Goal: Task Accomplishment & Management: Manage account settings

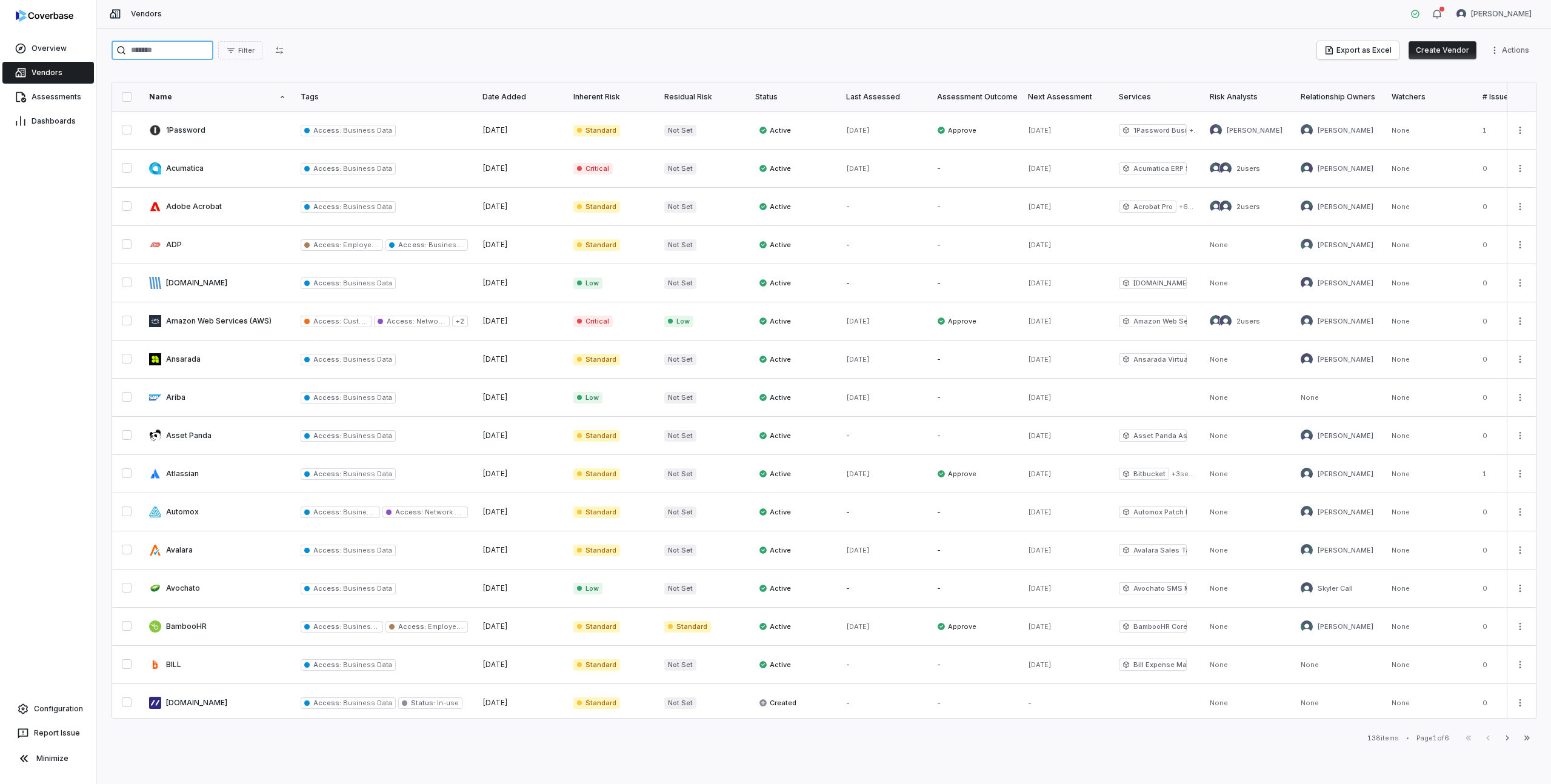
click at [160, 43] on input "search" at bounding box center [162, 51] width 101 height 20
type input "*****"
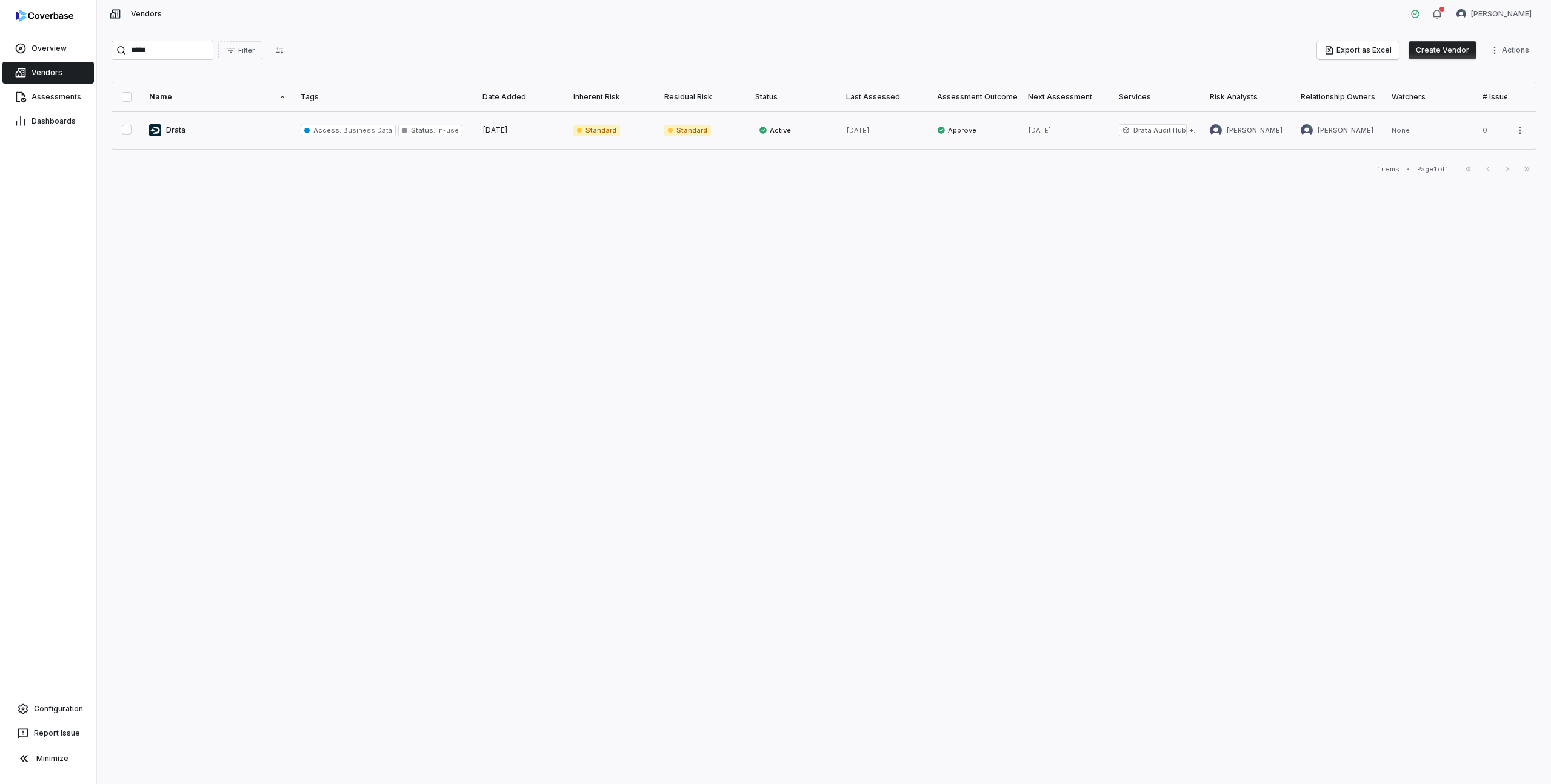
click at [174, 133] on link at bounding box center [217, 130] width 151 height 38
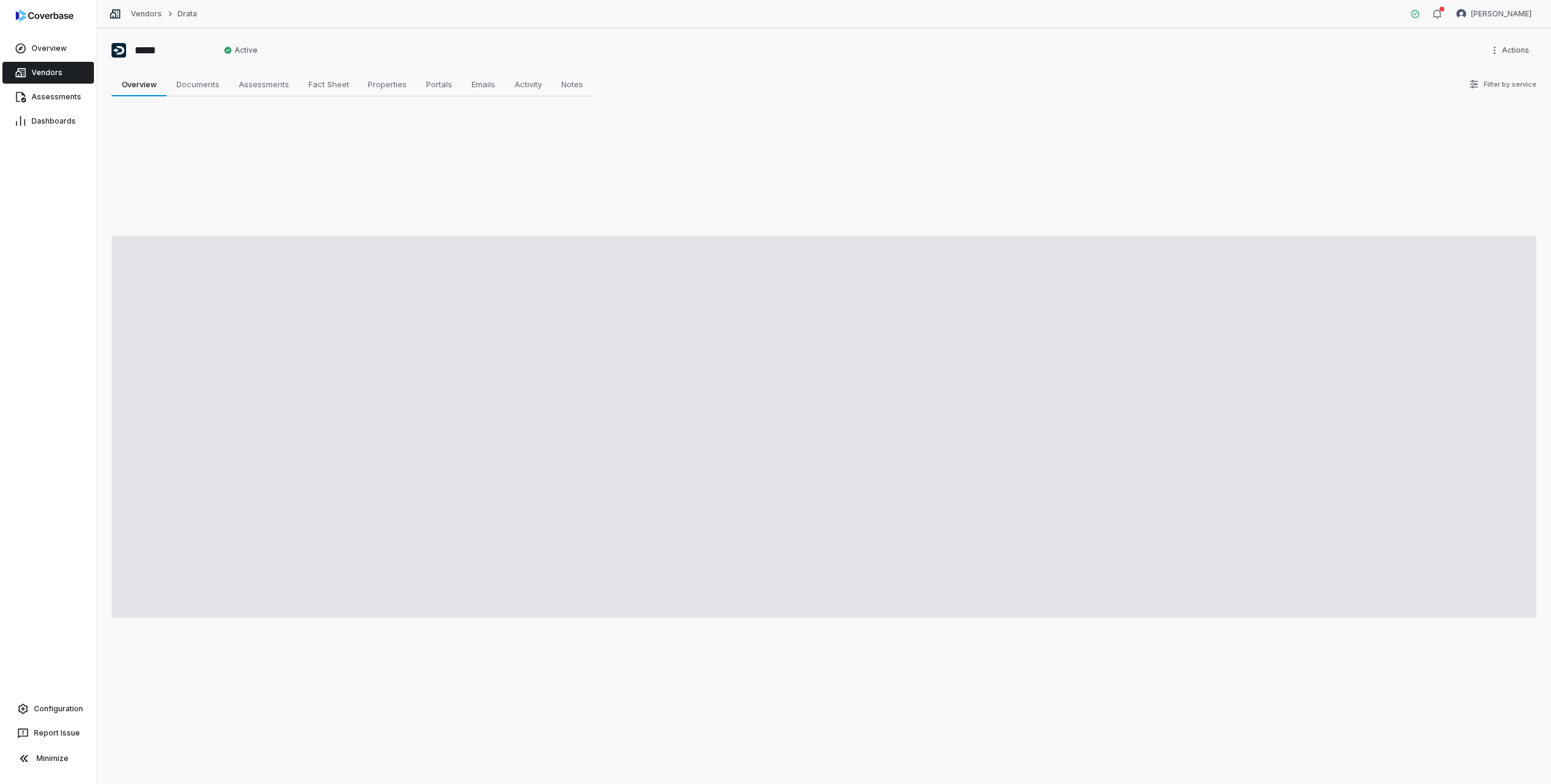
type textarea "*"
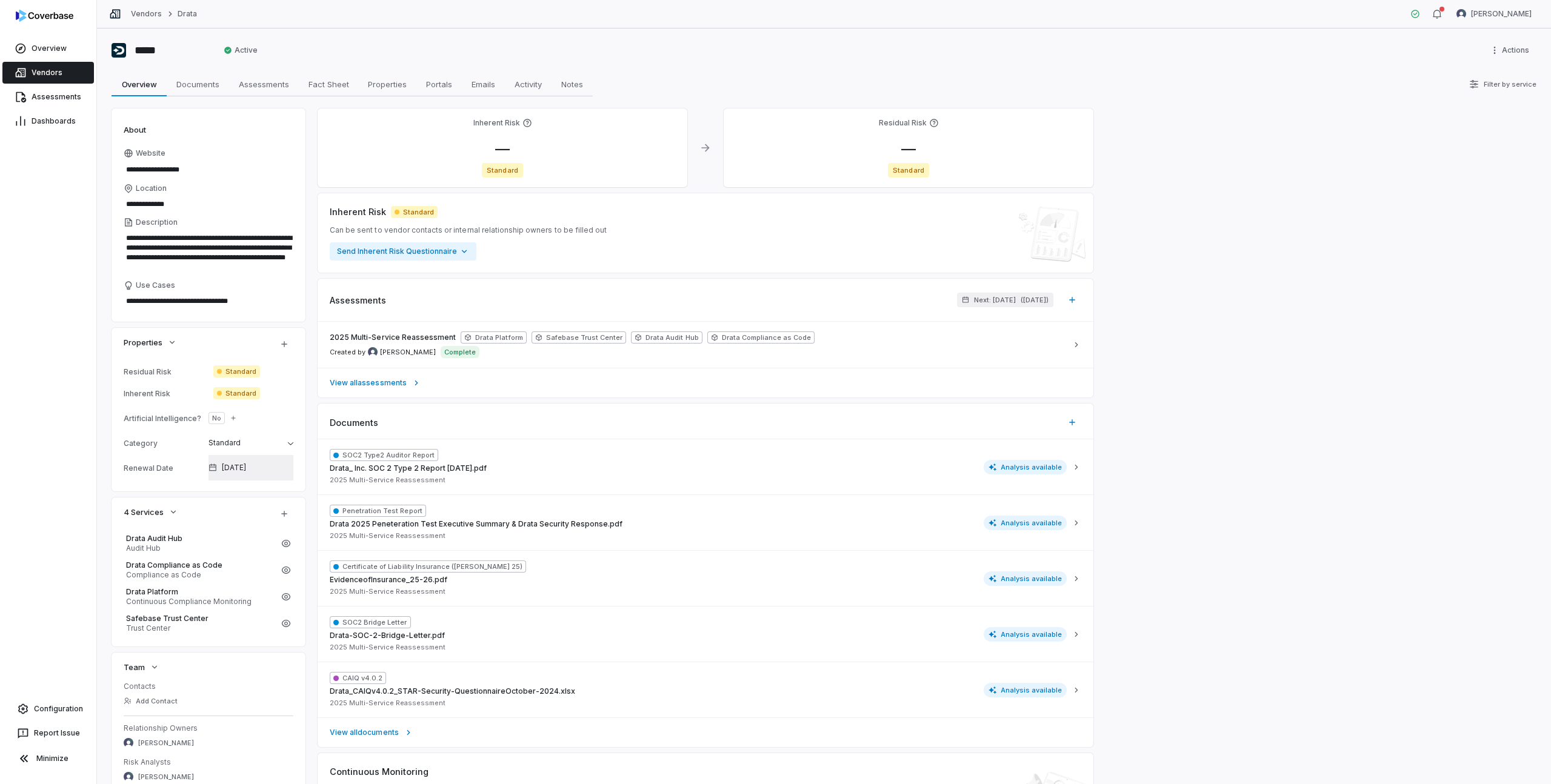
click at [246, 466] on span "[DATE]" at bounding box center [234, 468] width 25 height 10
click at [250, 506] on input "**********" at bounding box center [250, 504] width 167 height 20
type input "**********"
click at [316, 719] on button "Apply" at bounding box center [320, 721] width 29 height 15
click at [194, 83] on span "Documents" at bounding box center [198, 83] width 52 height 16
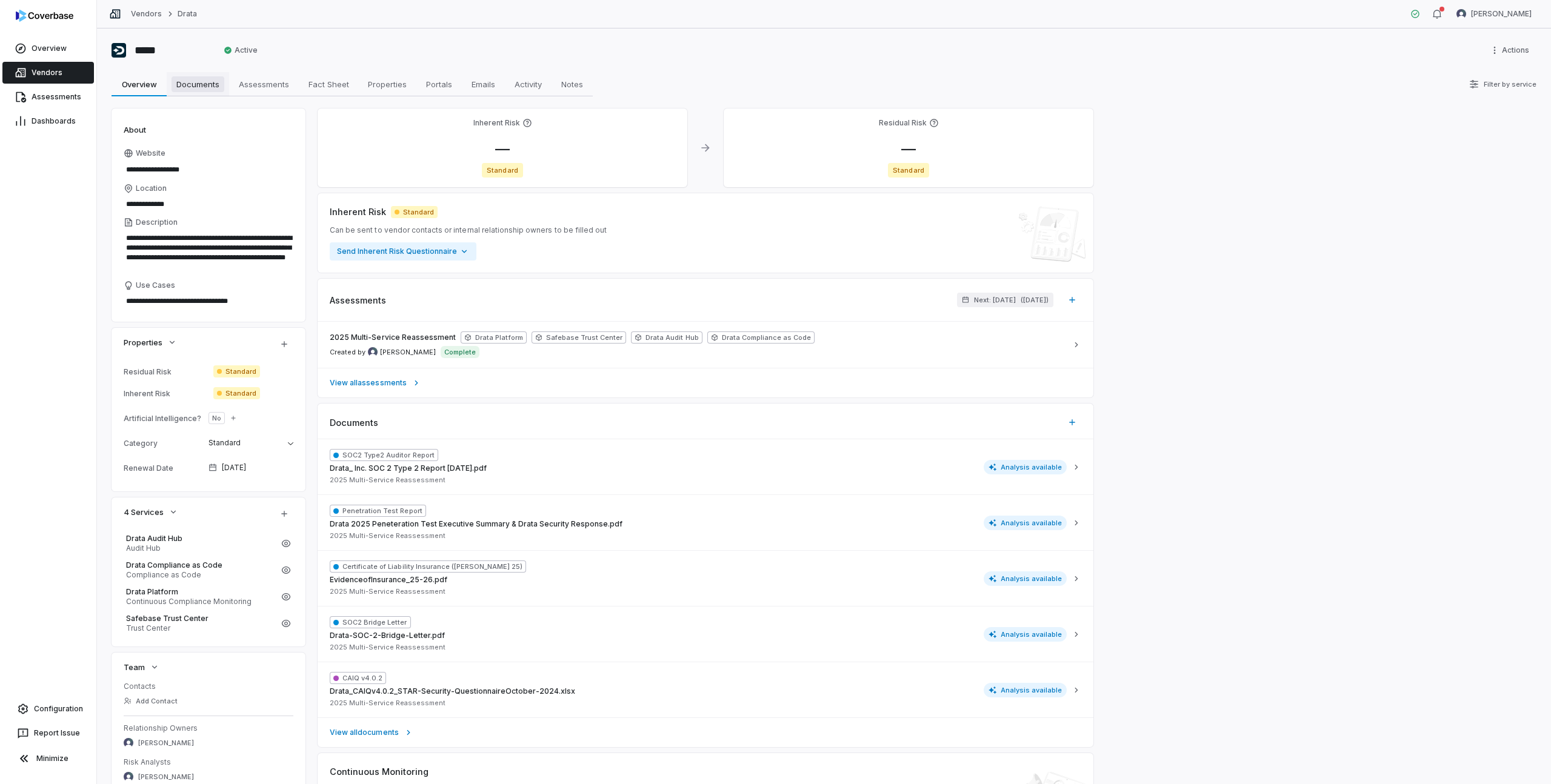
type textarea "*"
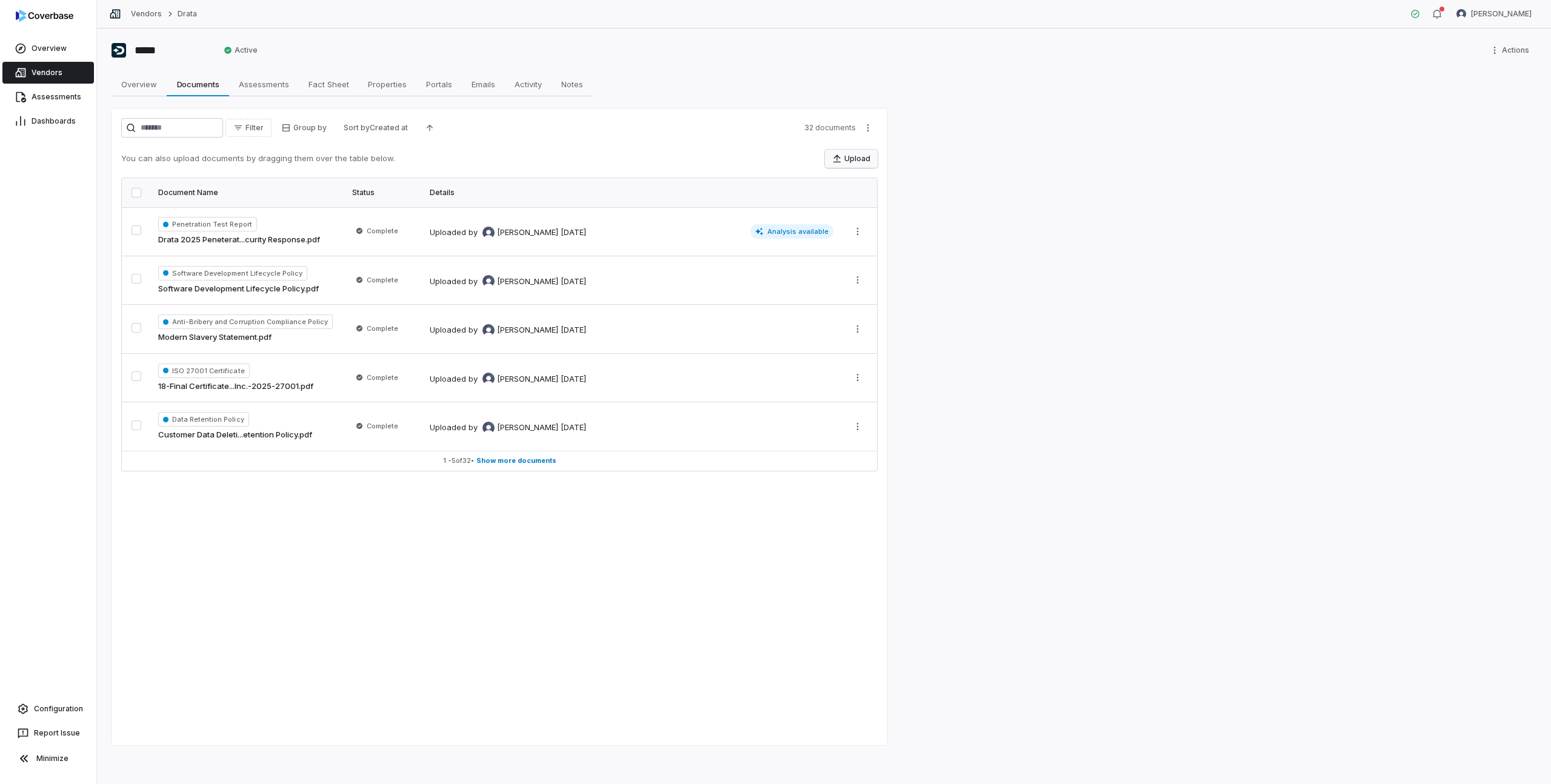
click at [849, 159] on button "Upload" at bounding box center [851, 159] width 52 height 18
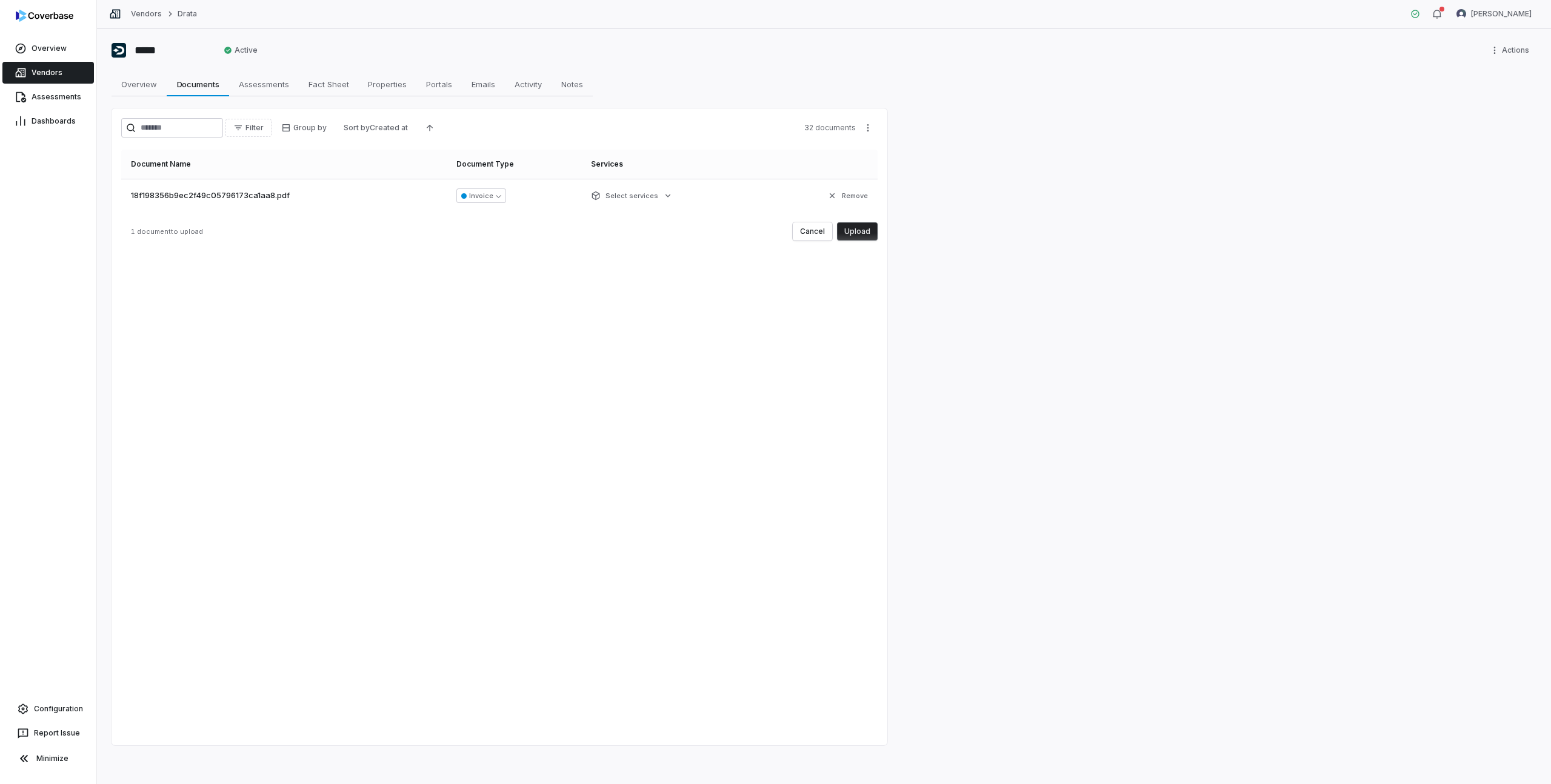
click at [511, 195] on td "Invoice" at bounding box center [516, 195] width 134 height 34
click at [500, 195] on icon "button" at bounding box center [498, 195] width 6 height 6
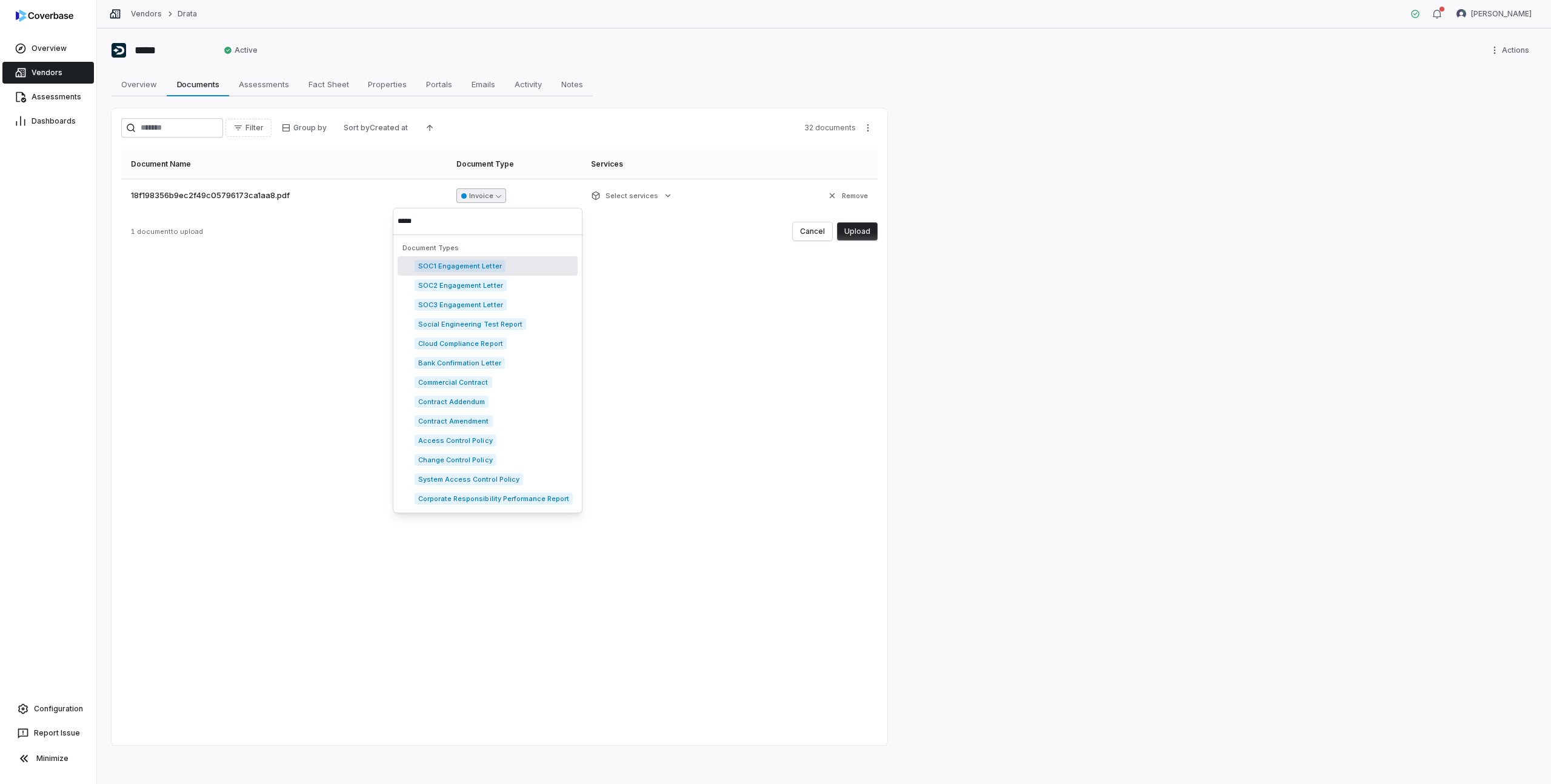
type input "*****"
click at [683, 340] on div "Filter Group by Sort by Created at 32 documents Document Name Document Type Ser…" at bounding box center [499, 427] width 776 height 637
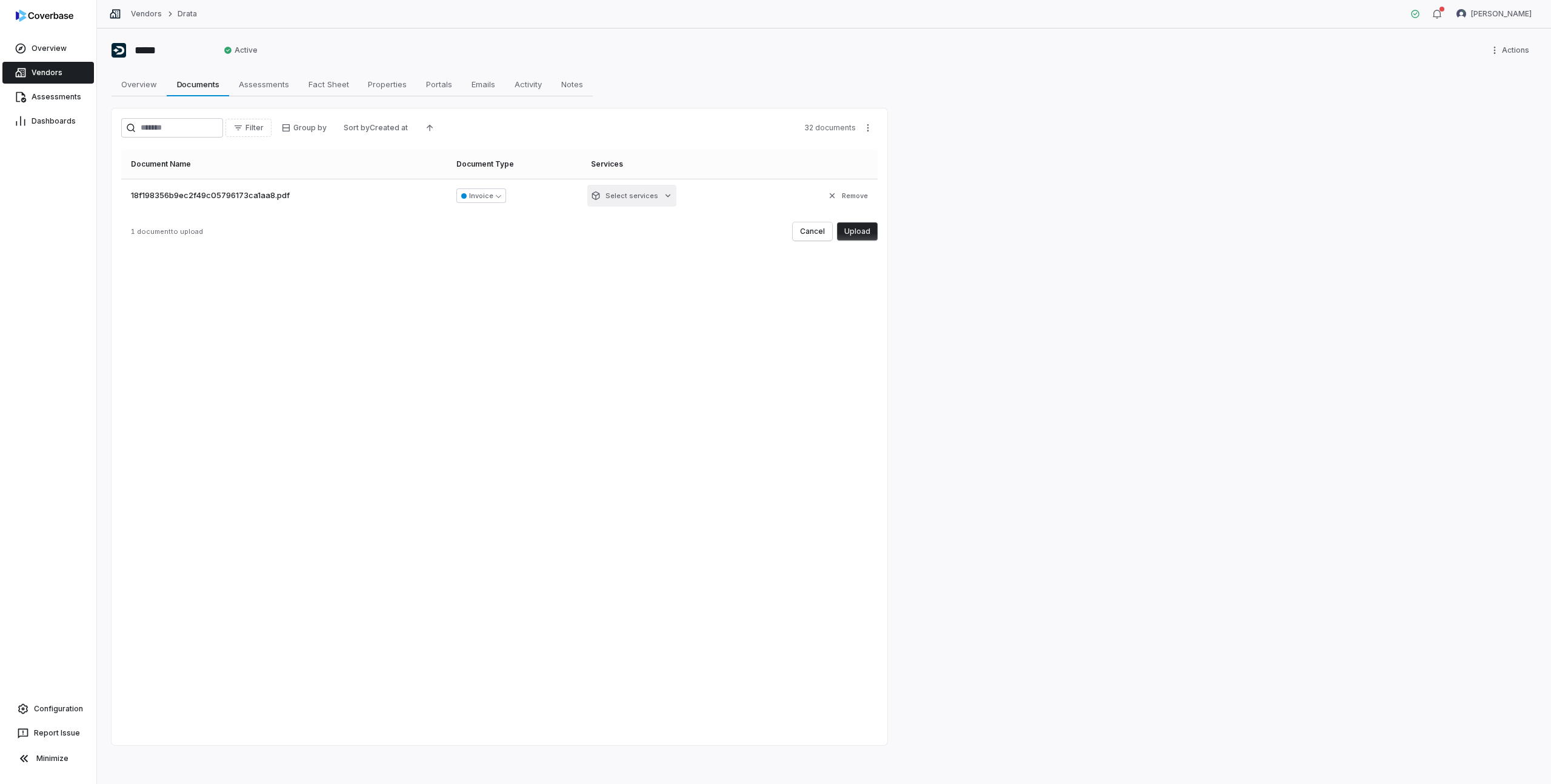
click at [667, 201] on html "Overview Vendors Assessments Dashboards Configuration Report Issue Minimize Ven…" at bounding box center [776, 392] width 1551 height 784
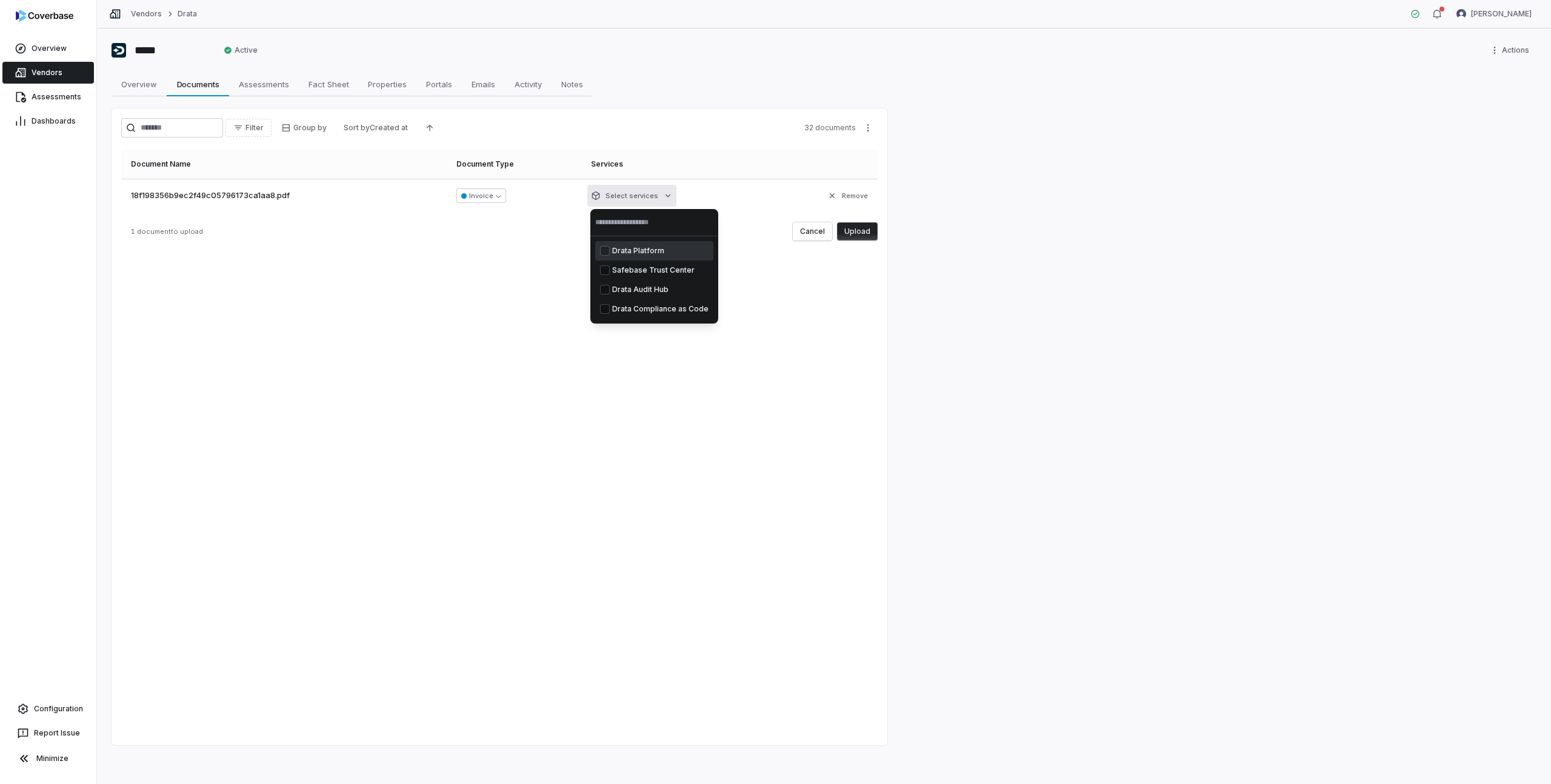
click at [605, 249] on button "Suggestions" at bounding box center [605, 251] width 10 height 10
click at [627, 272] on button "Suggestions" at bounding box center [626, 270] width 10 height 10
click at [624, 292] on button "Suggestions" at bounding box center [624, 289] width 10 height 10
click at [624, 314] on div "Drata Compliance as Code" at bounding box center [672, 309] width 118 height 20
click at [567, 324] on html "Overview Vendors Assessments Dashboards Configuration Report Issue Minimize Ven…" at bounding box center [776, 392] width 1551 height 784
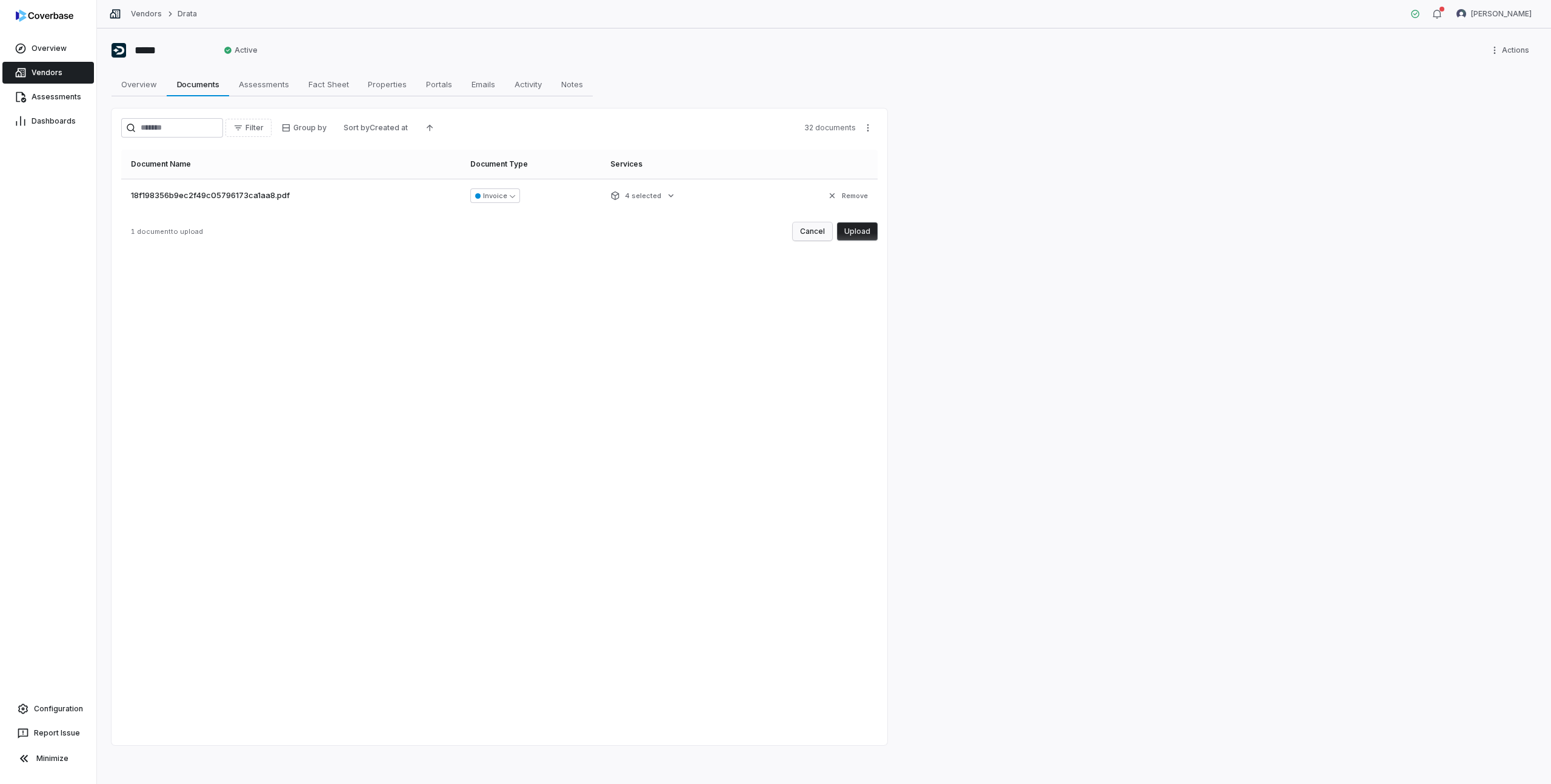
click at [811, 237] on button "Cancel" at bounding box center [812, 231] width 39 height 18
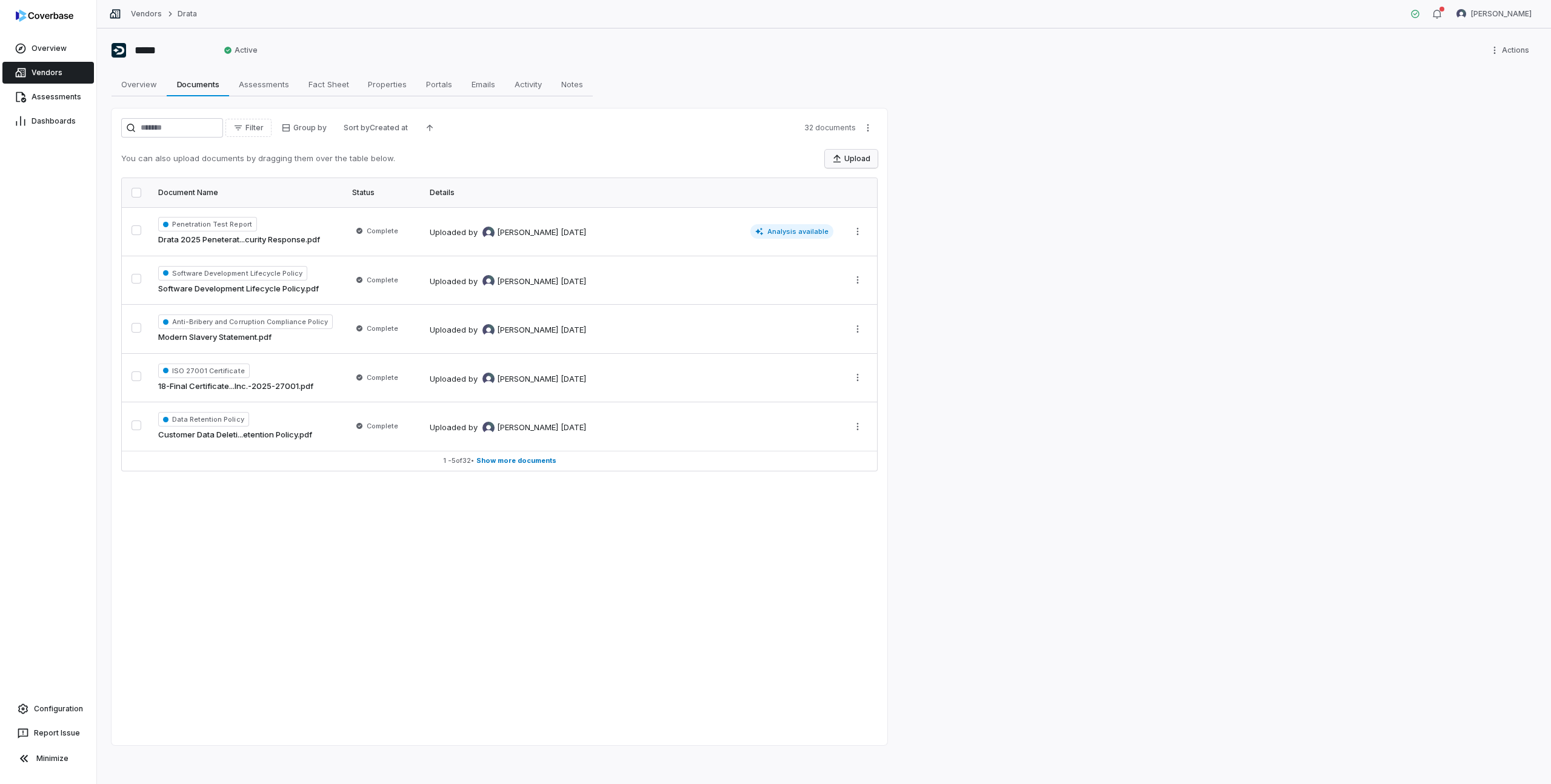
click at [849, 161] on button "Upload" at bounding box center [851, 159] width 52 height 18
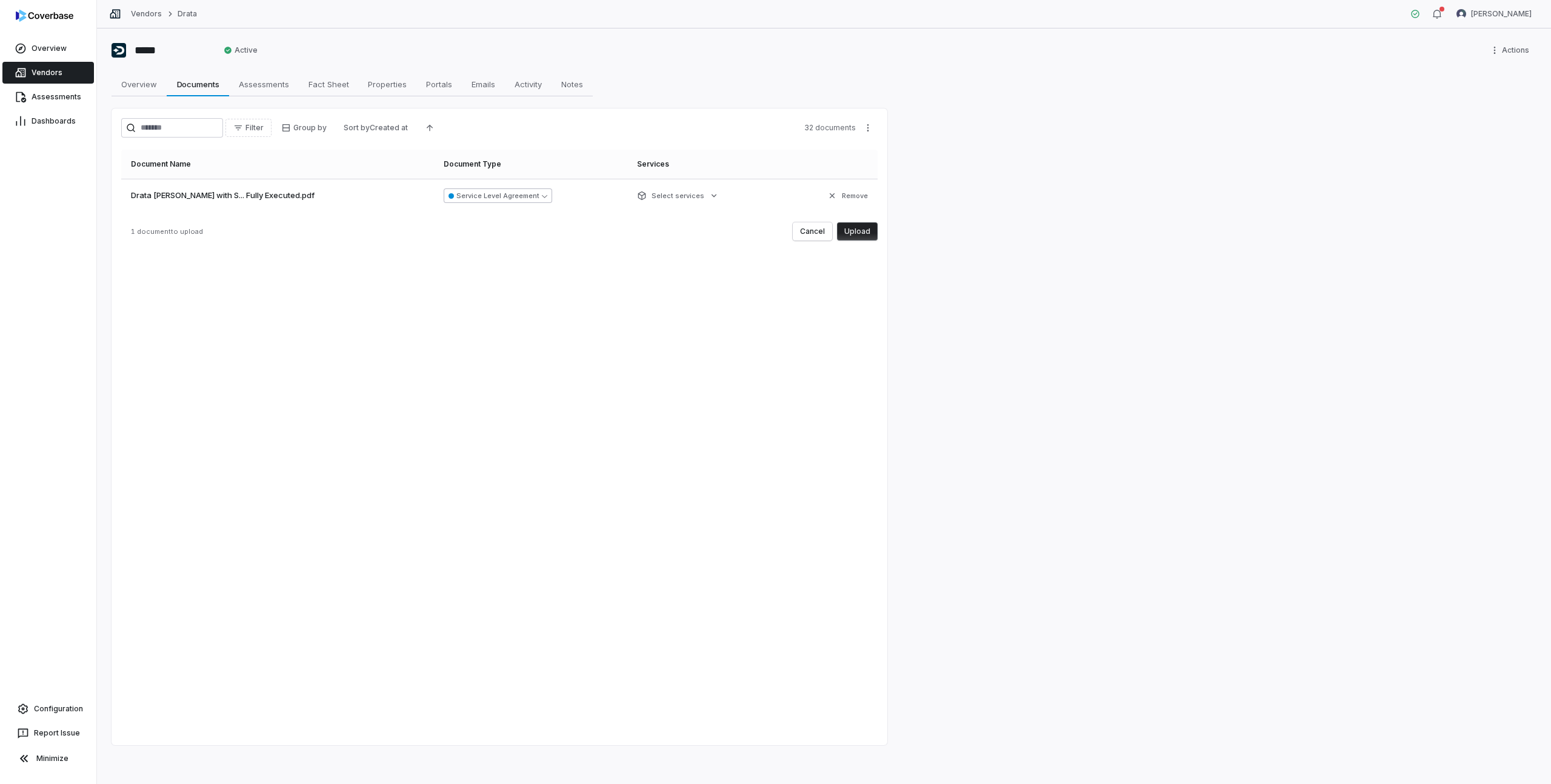
click at [542, 196] on icon "button" at bounding box center [544, 195] width 6 height 6
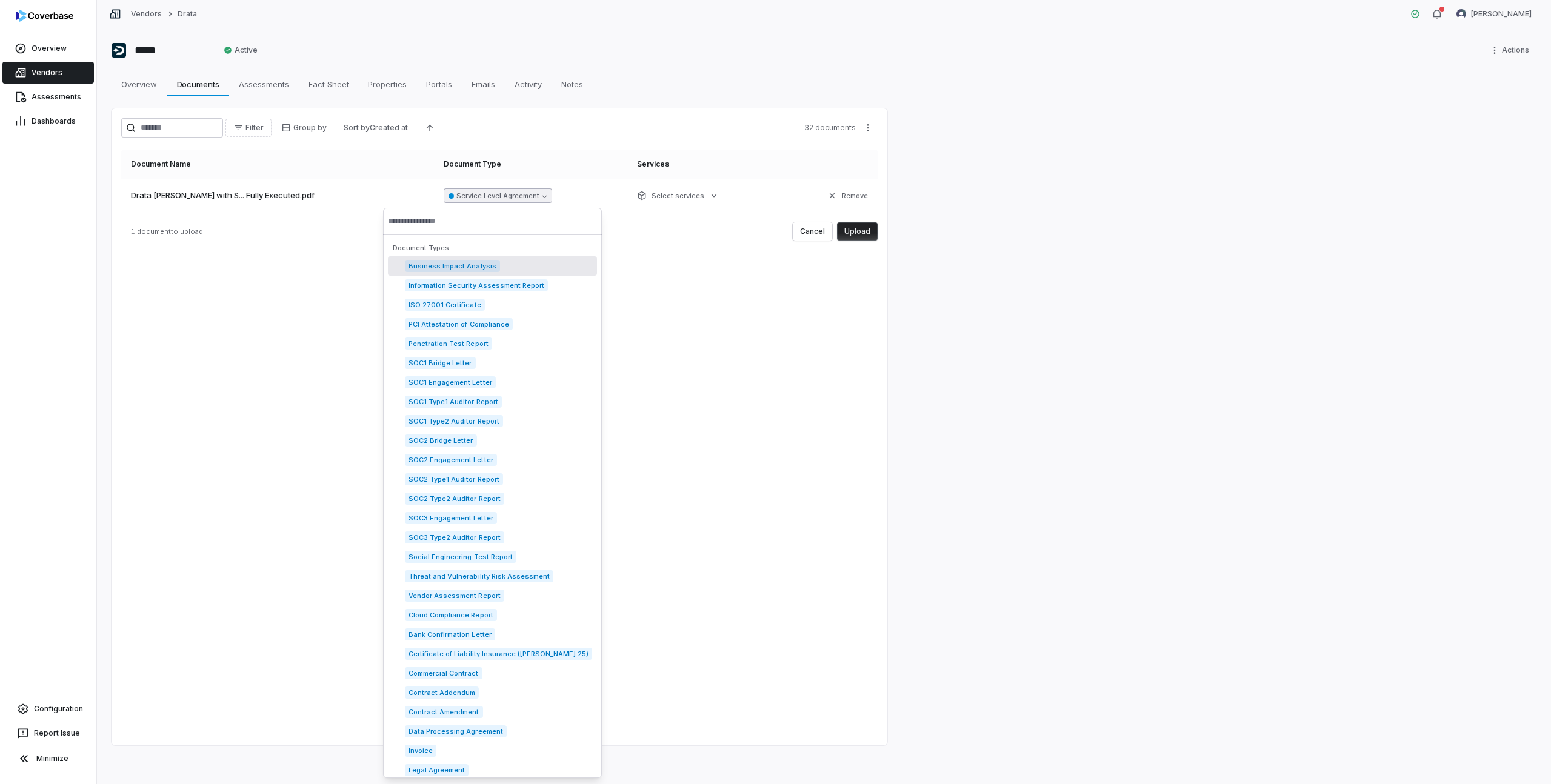
click at [453, 225] on input "text" at bounding box center [492, 221] width 209 height 27
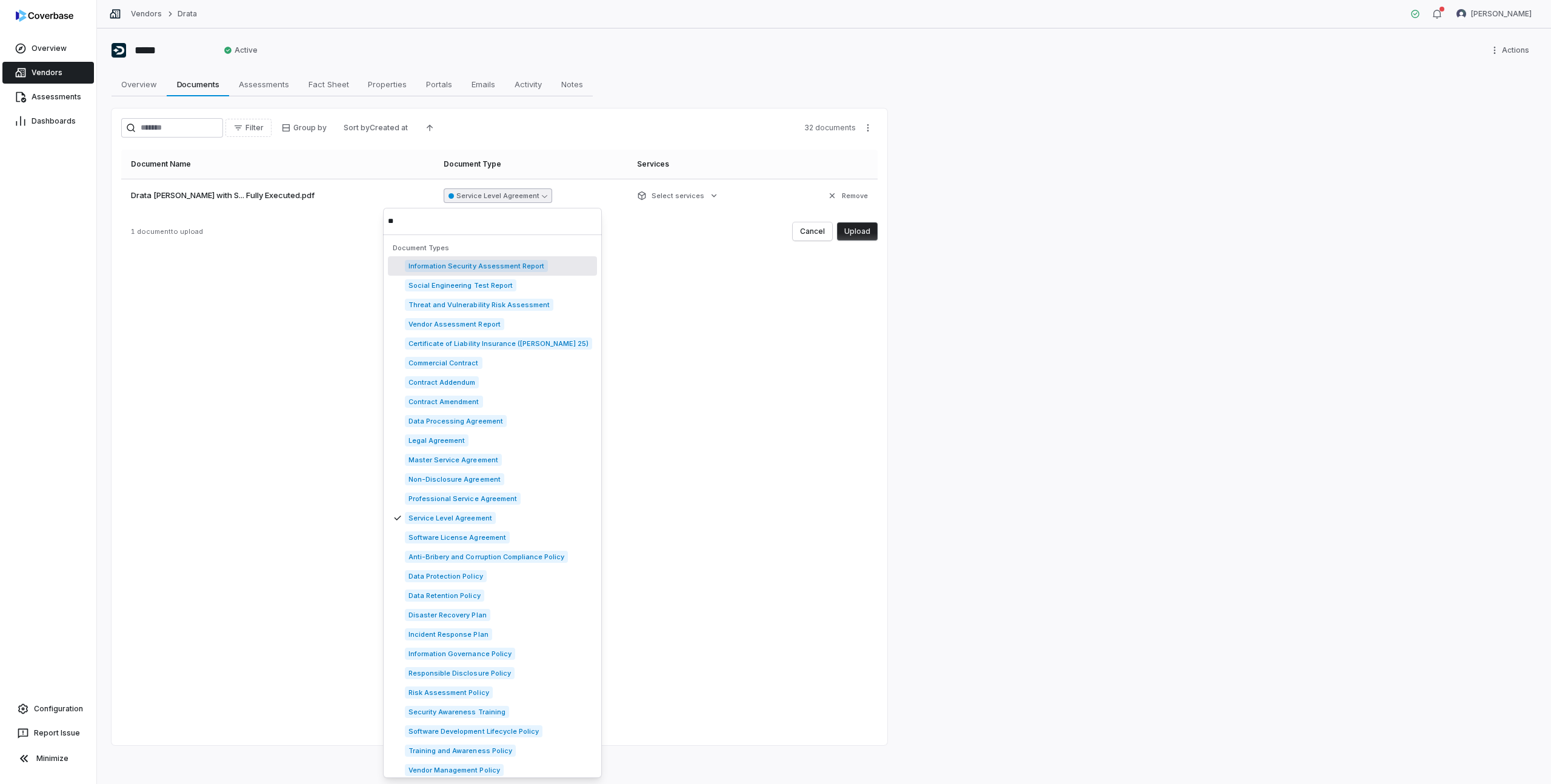
type input "*"
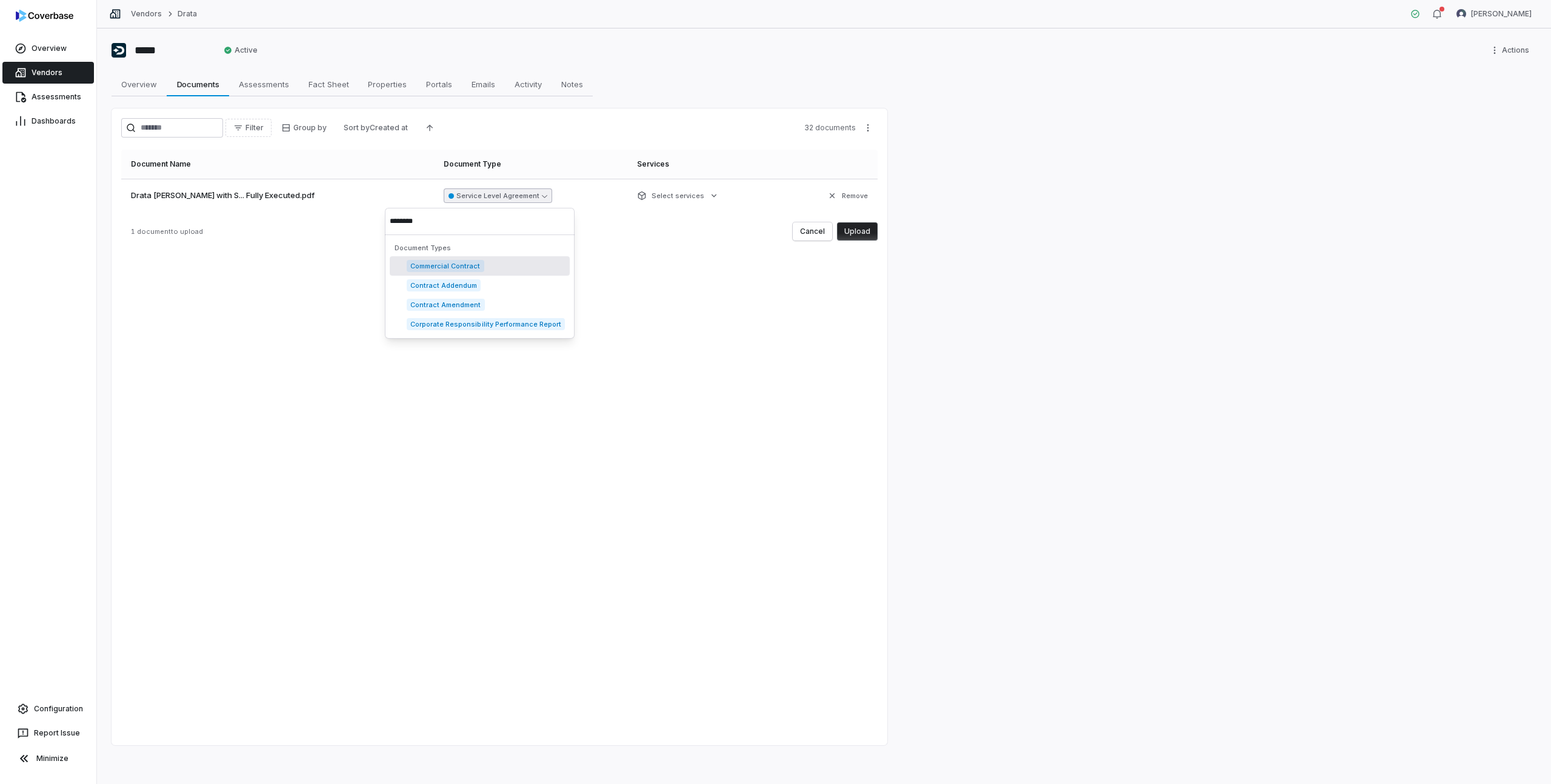
type input "********"
click at [490, 269] on div "Commercial Contract" at bounding box center [479, 266] width 180 height 20
click at [684, 195] on html "Overview Vendors Assessments Dashboards Configuration Report Issue Minimize Ven…" at bounding box center [776, 392] width 1551 height 784
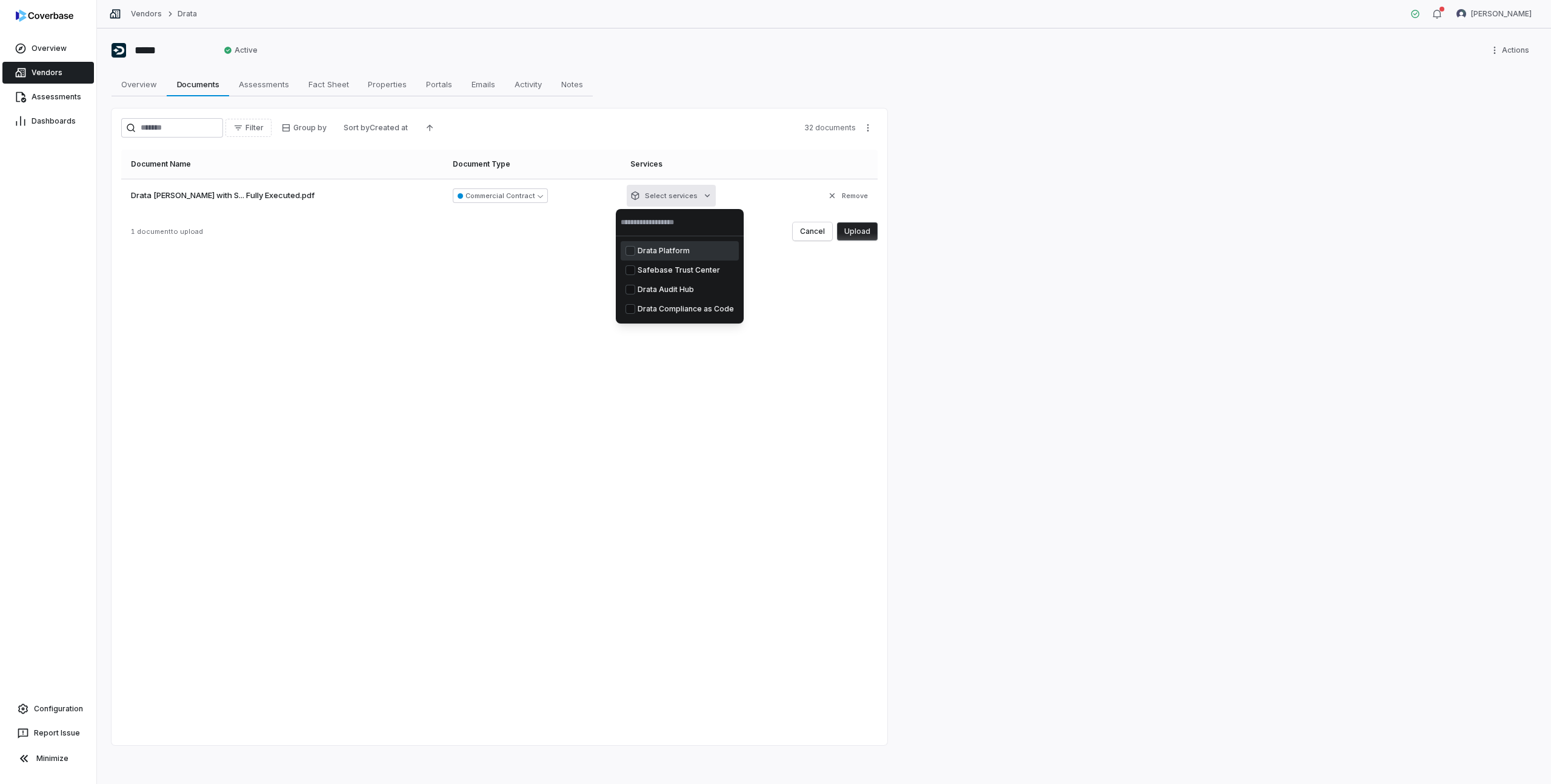
click at [632, 253] on button "Suggestions" at bounding box center [630, 251] width 10 height 10
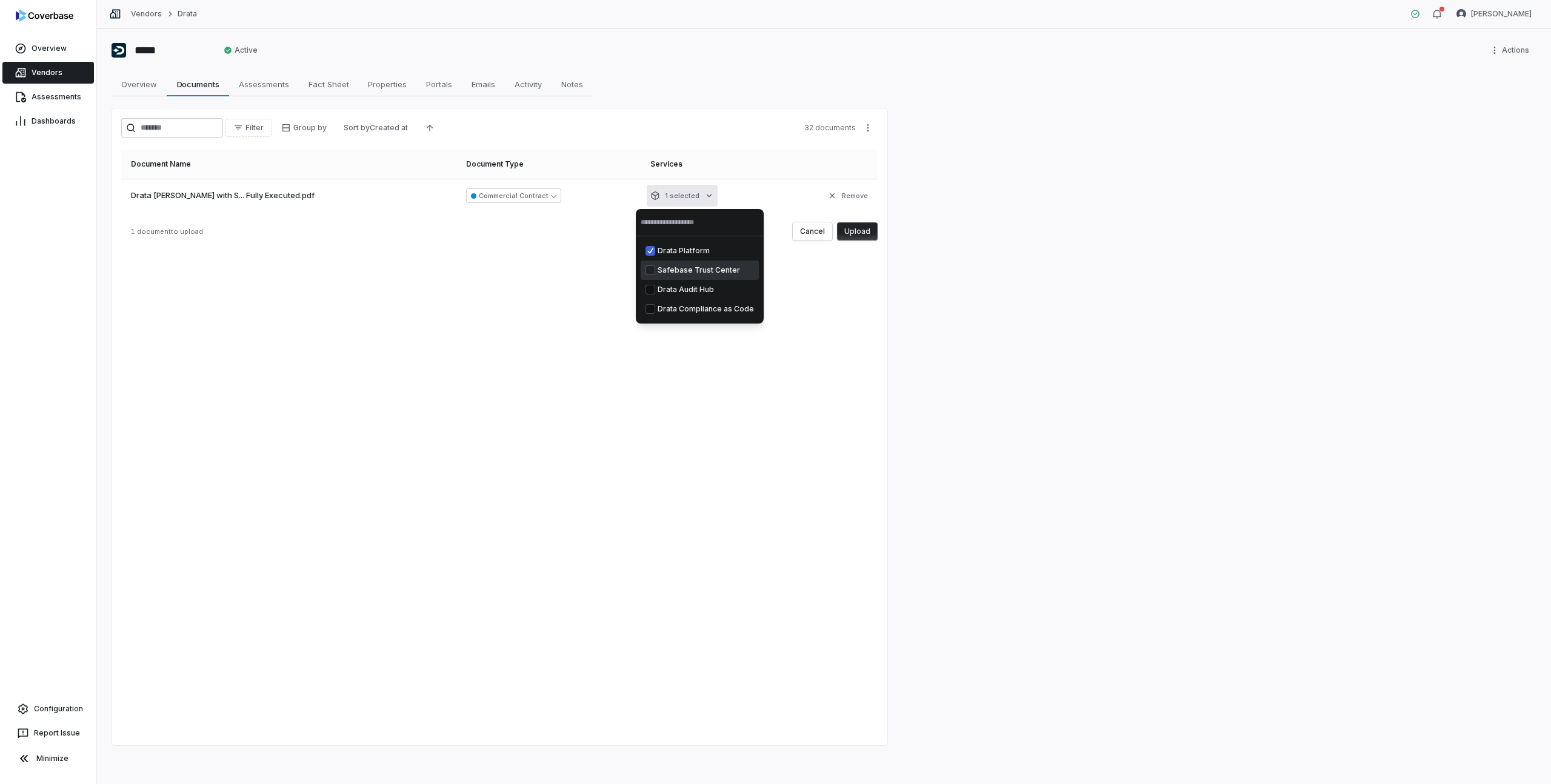
click at [649, 270] on button "Suggestions" at bounding box center [650, 270] width 10 height 10
click at [649, 287] on button "Suggestions" at bounding box center [649, 289] width 10 height 10
click at [650, 310] on button "Suggestions" at bounding box center [649, 309] width 10 height 10
click at [590, 328] on html "Overview Vendors Assessments Dashboards Configuration Report Issue Minimize Ven…" at bounding box center [776, 392] width 1551 height 784
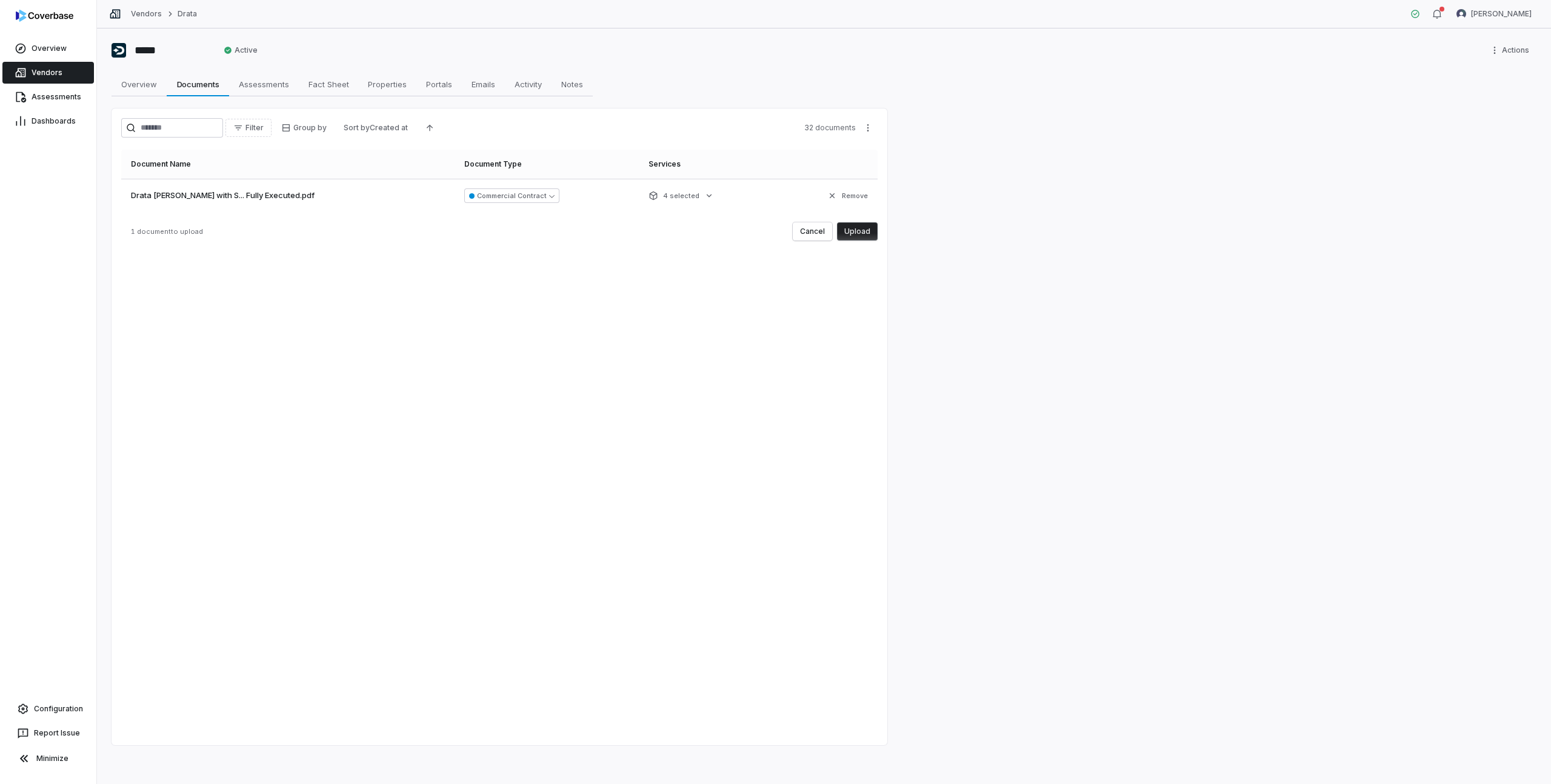
click at [866, 228] on button "Upload" at bounding box center [857, 231] width 41 height 18
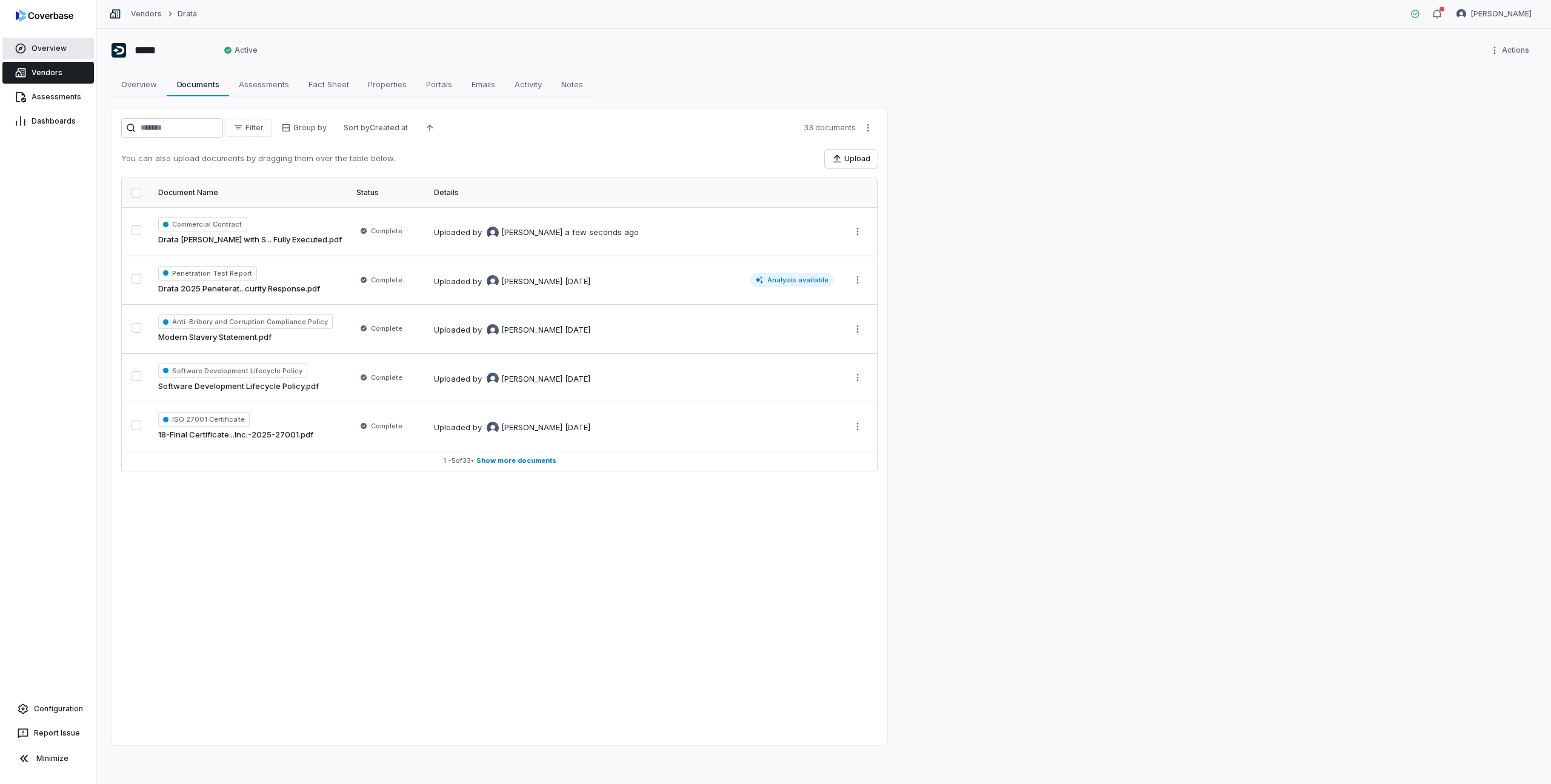
click at [47, 42] on link "Overview" at bounding box center [48, 48] width 92 height 22
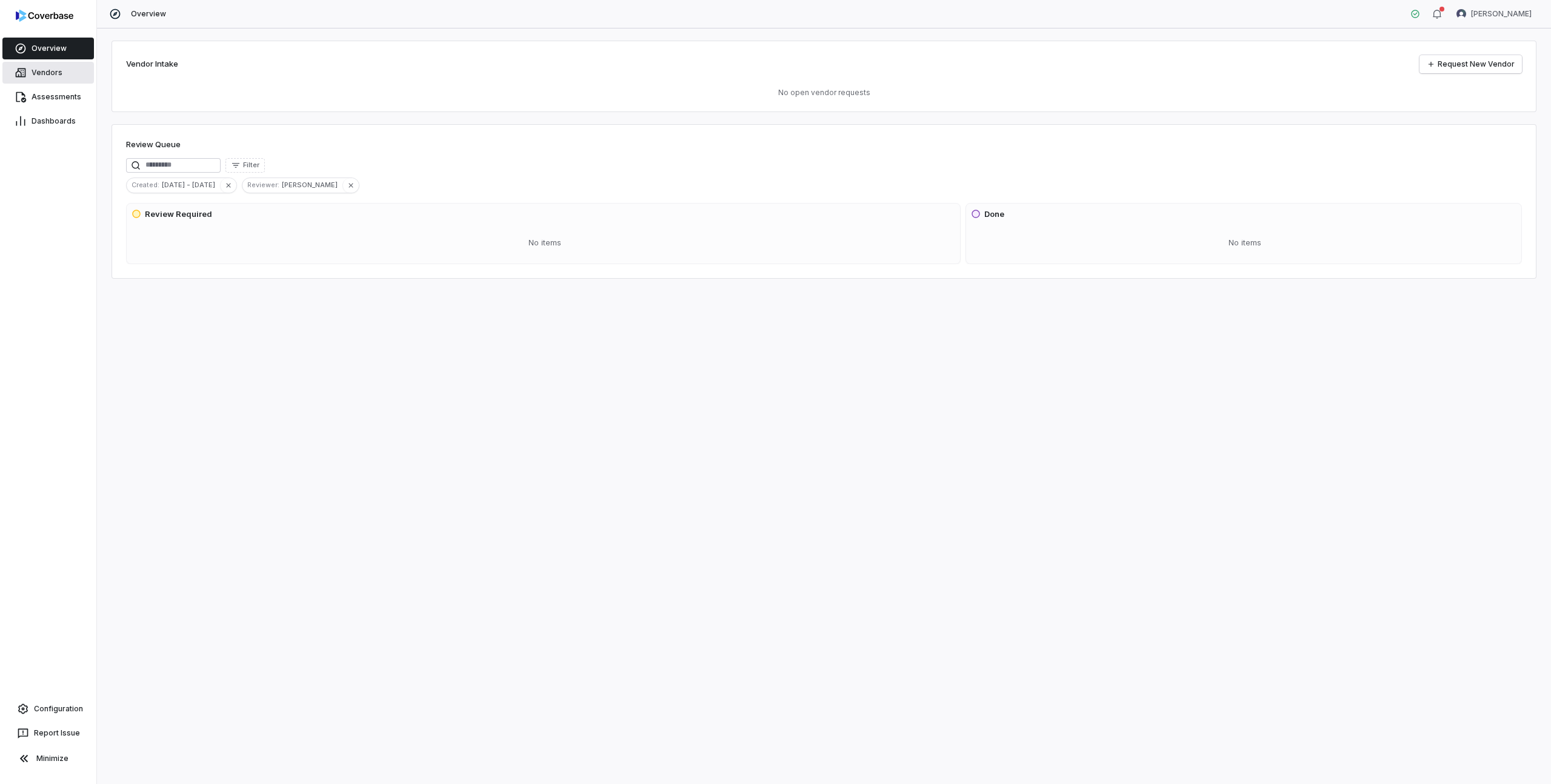
click at [43, 71] on span "Vendors" at bounding box center [47, 73] width 31 height 10
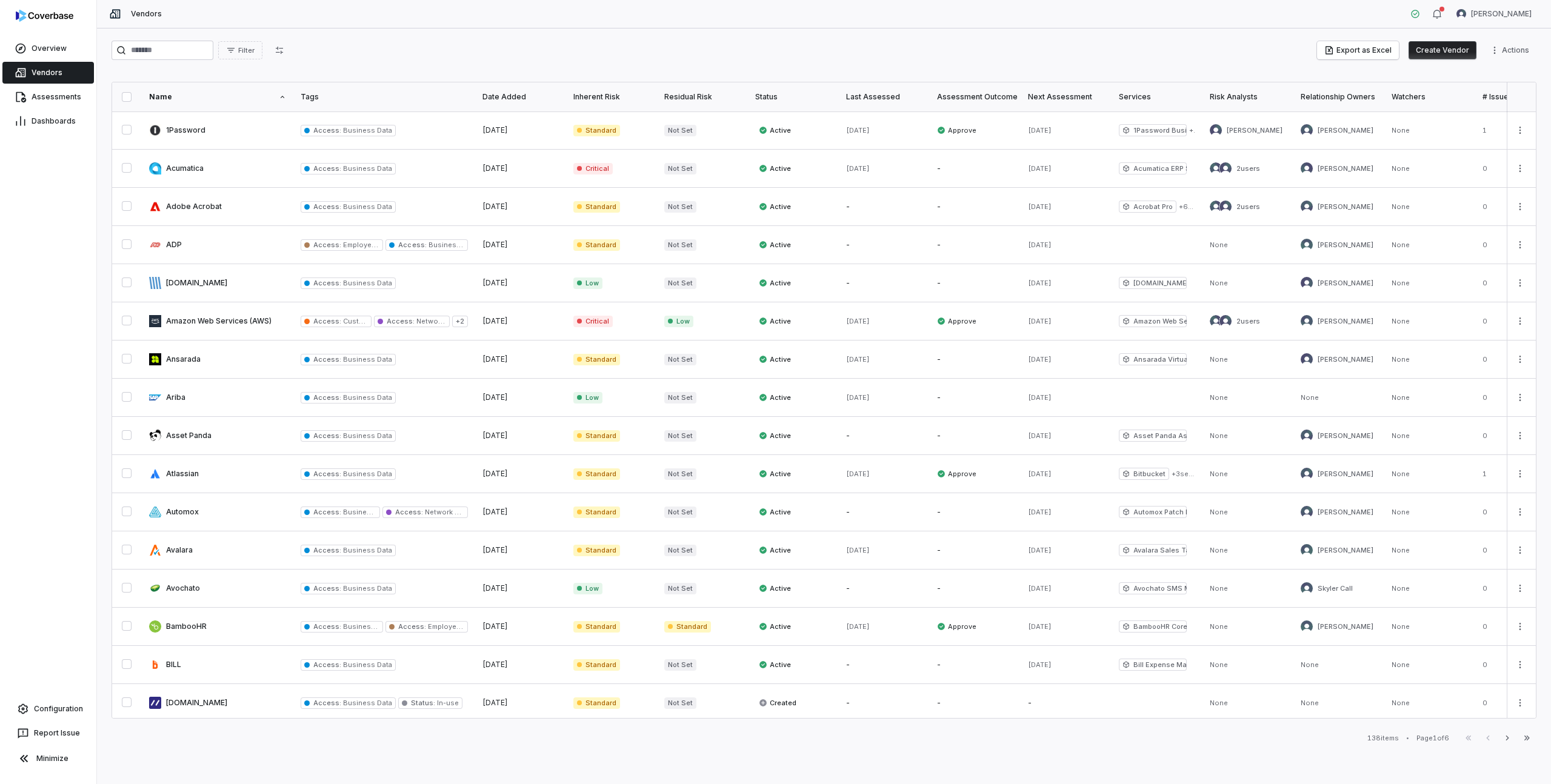
click at [38, 71] on span "Vendors" at bounding box center [47, 73] width 31 height 10
